Goal: Entertainment & Leisure: Consume media (video, audio)

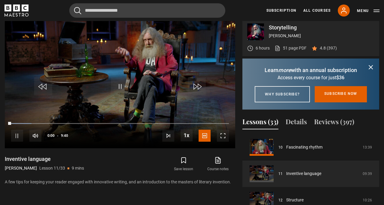
scroll to position [245, 0]
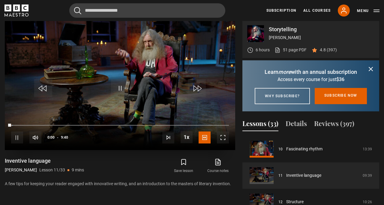
click at [44, 90] on span "Video Player" at bounding box center [43, 88] width 18 height 18
click at [47, 90] on span "Video Player" at bounding box center [43, 88] width 18 height 18
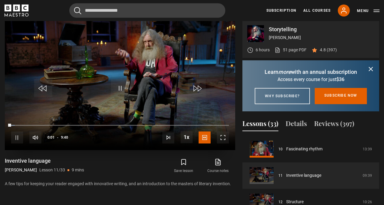
click at [47, 90] on span "Video Player" at bounding box center [43, 88] width 18 height 18
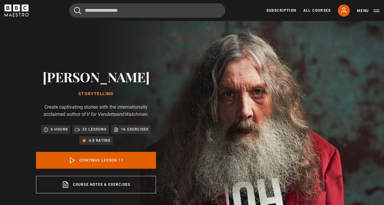
scroll to position [0, 0]
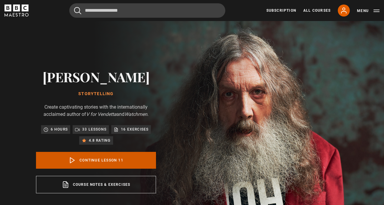
click at [73, 159] on icon at bounding box center [72, 159] width 7 height 7
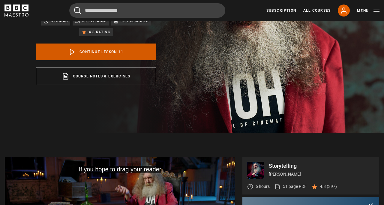
scroll to position [204, 0]
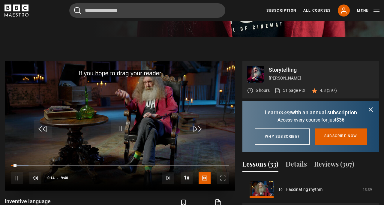
click at [121, 130] on span "Video Player" at bounding box center [120, 129] width 18 height 18
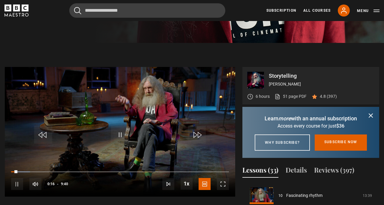
scroll to position [227, 0]
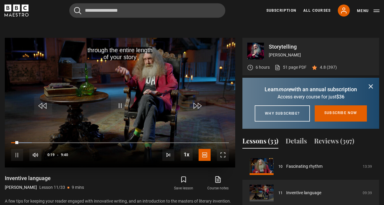
click at [121, 106] on span "Video Player" at bounding box center [120, 106] width 18 height 18
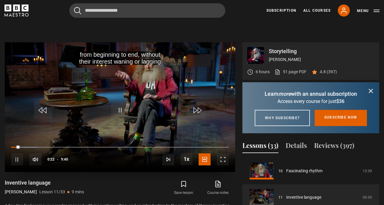
scroll to position [218, 0]
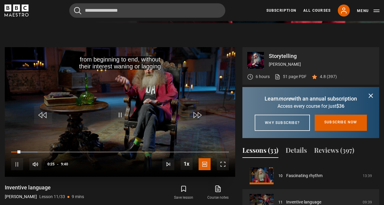
click at [117, 115] on span "Video Player" at bounding box center [120, 115] width 18 height 18
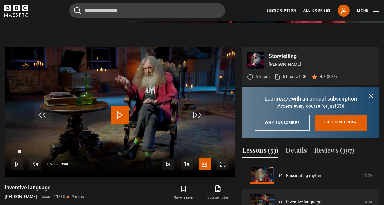
click at [167, 139] on video "Video Player" at bounding box center [120, 111] width 230 height 129
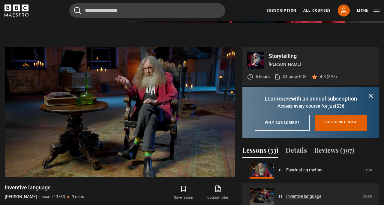
scroll to position [268, 0]
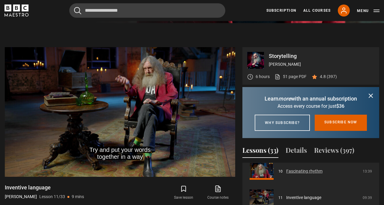
click at [311, 174] on link "Fascinating rhythm" at bounding box center [304, 171] width 36 height 6
click at [305, 174] on link "Fascinating rhythm" at bounding box center [304, 171] width 36 height 6
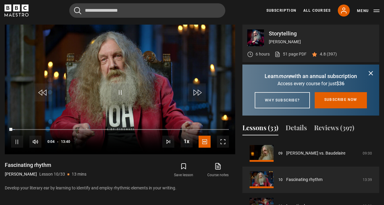
scroll to position [244, 0]
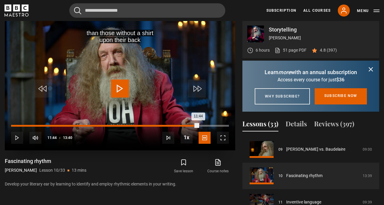
drag, startPoint x: 12, startPoint y: 125, endPoint x: 197, endPoint y: 125, distance: 184.9
click at [197, 125] on div "11:44" at bounding box center [104, 126] width 187 height 2
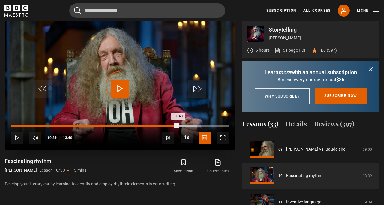
drag, startPoint x: 196, startPoint y: 124, endPoint x: 177, endPoint y: 123, distance: 19.5
click at [177, 125] on div "11:43" at bounding box center [94, 126] width 167 height 2
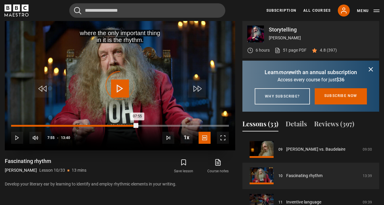
drag, startPoint x: 174, startPoint y: 125, endPoint x: 137, endPoint y: 126, distance: 36.9
click at [137, 126] on div "07:55" at bounding box center [74, 126] width 126 height 2
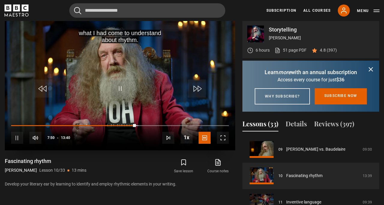
click at [226, 136] on span "Video Player" at bounding box center [223, 138] width 12 height 12
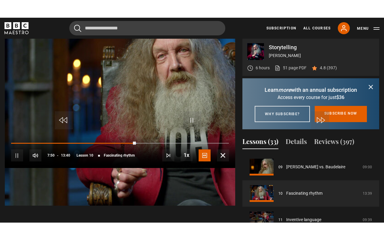
scroll to position [0, 0]
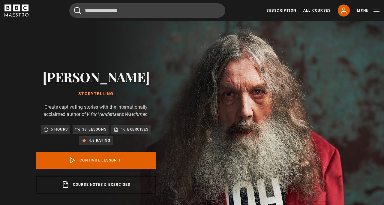
scroll to position [264, 0]
